Goal: Navigation & Orientation: Find specific page/section

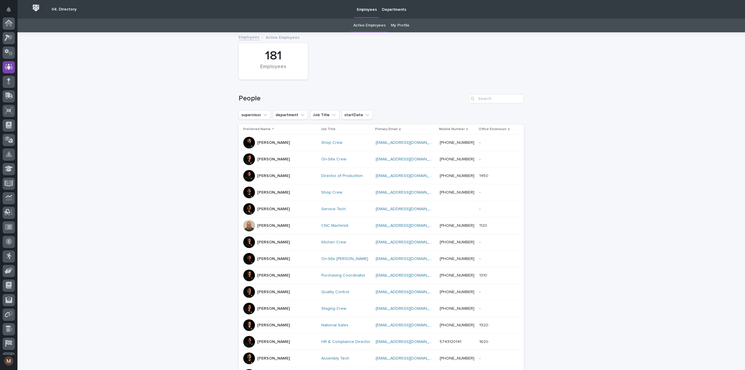
scroll to position [41, 0]
click at [401, 25] on link "My Profile" at bounding box center [400, 26] width 19 height 14
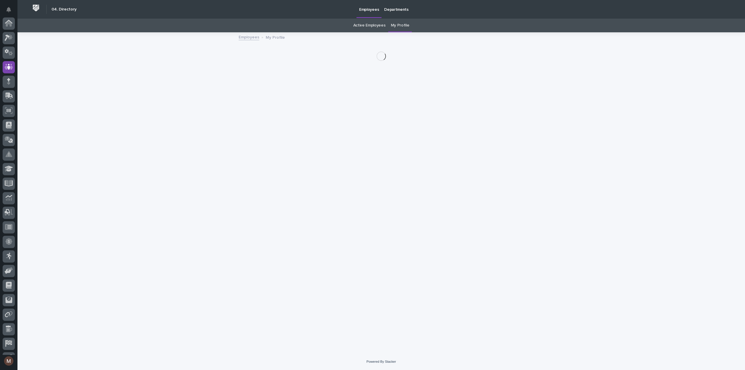
scroll to position [41, 0]
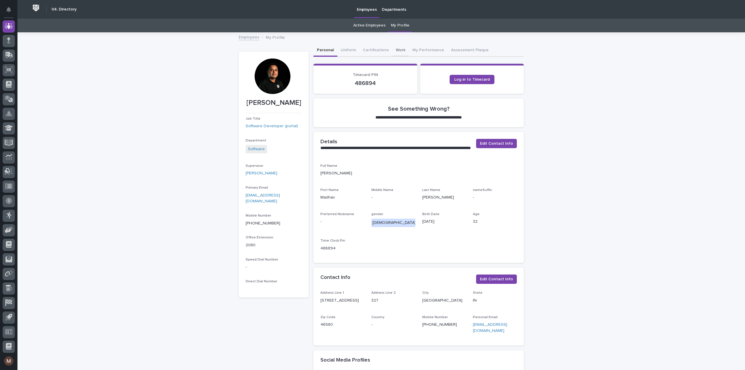
click at [396, 50] on button "Work" at bounding box center [400, 51] width 17 height 12
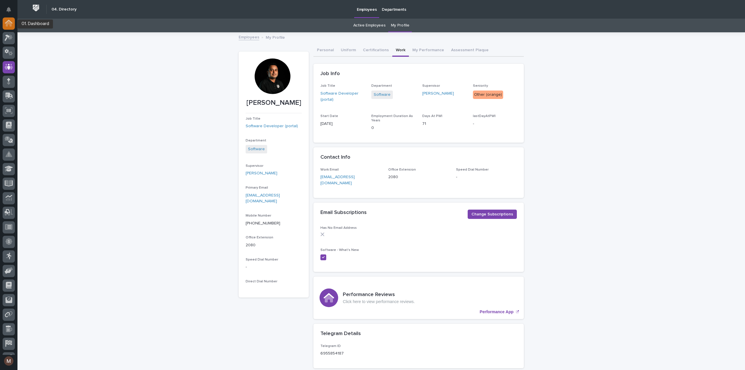
click at [9, 20] on icon at bounding box center [9, 23] width 8 height 7
